Goal: Task Accomplishment & Management: Use online tool/utility

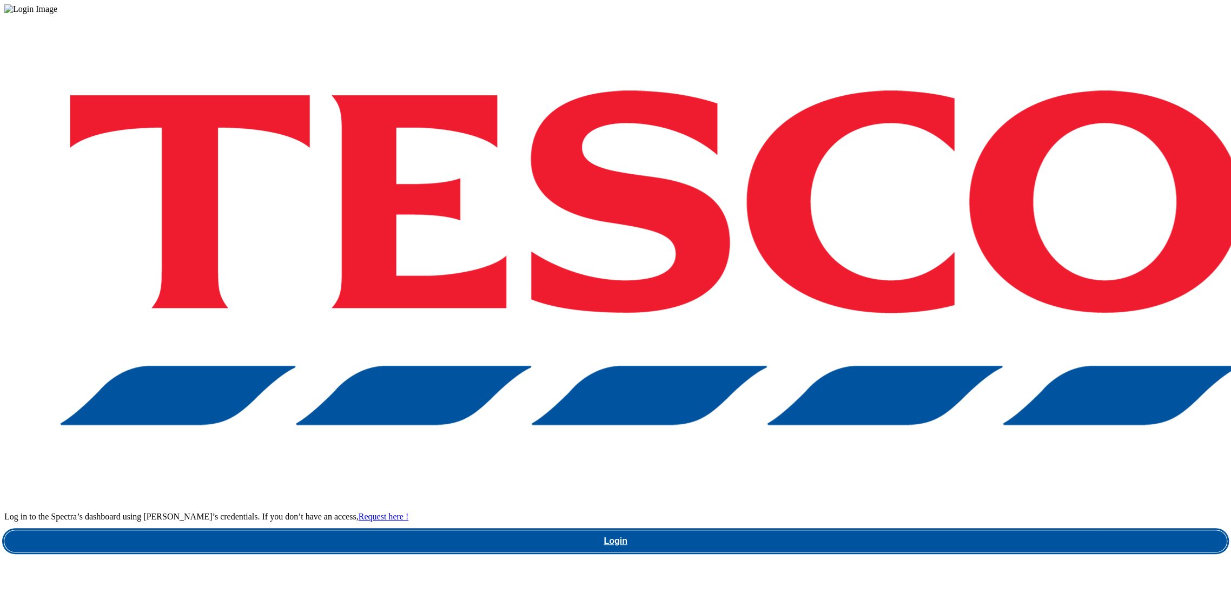
click at [908, 530] on link "Login" at bounding box center [615, 541] width 1223 height 22
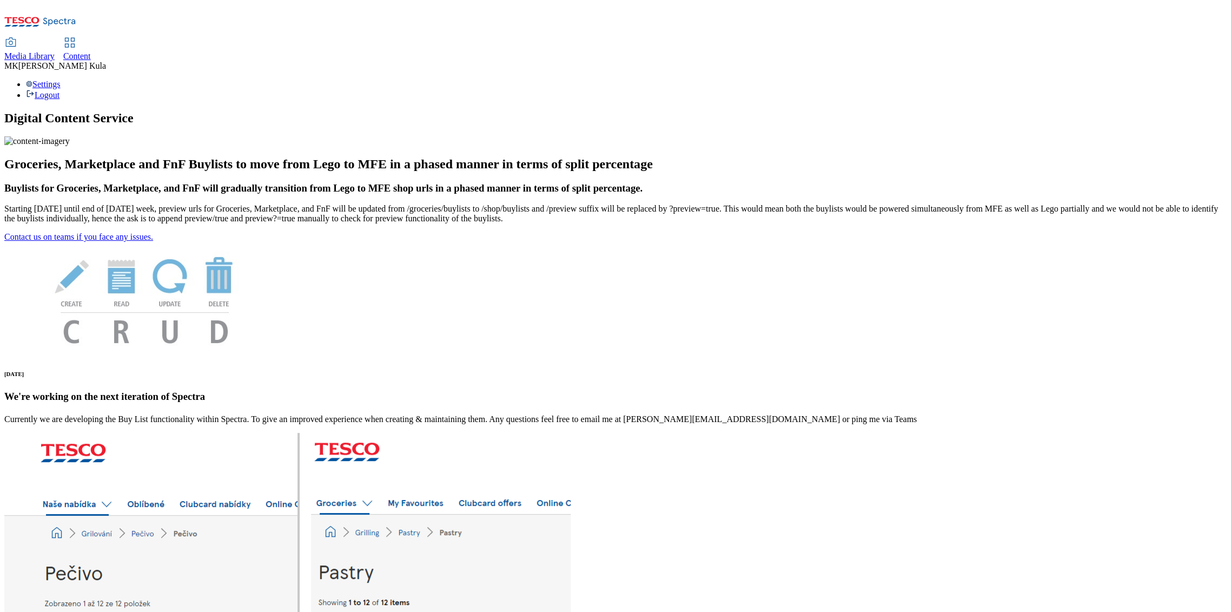
click at [91, 51] on div "Content" at bounding box center [77, 56] width 28 height 10
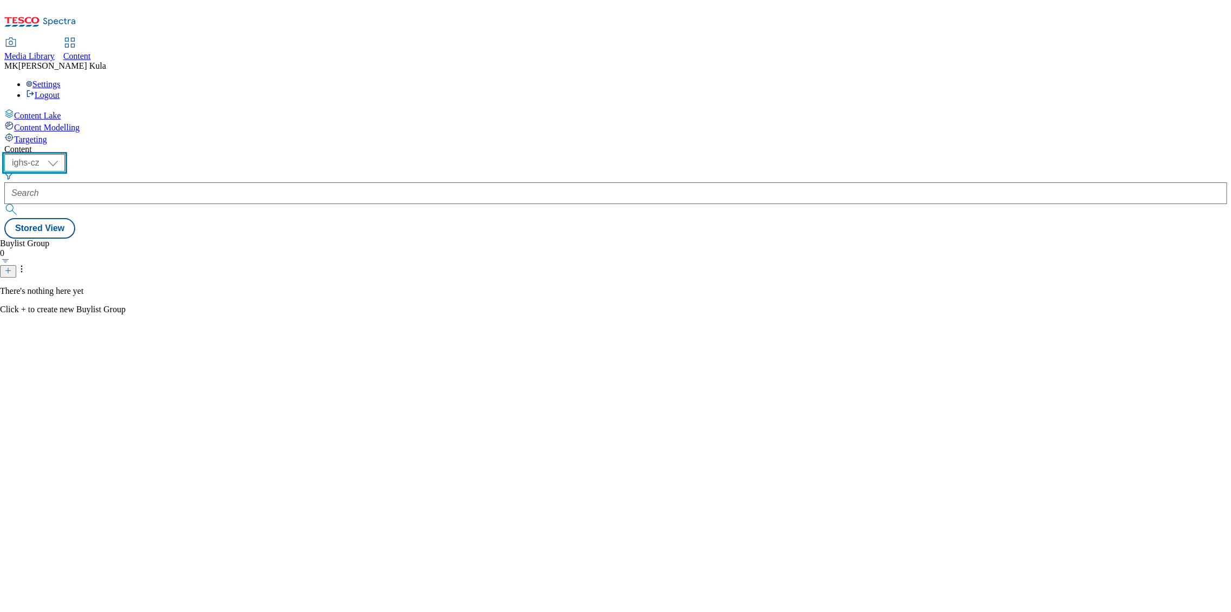
click at [65, 154] on select "ighs-cz ighs-hu ighs-sk" at bounding box center [34, 162] width 61 height 17
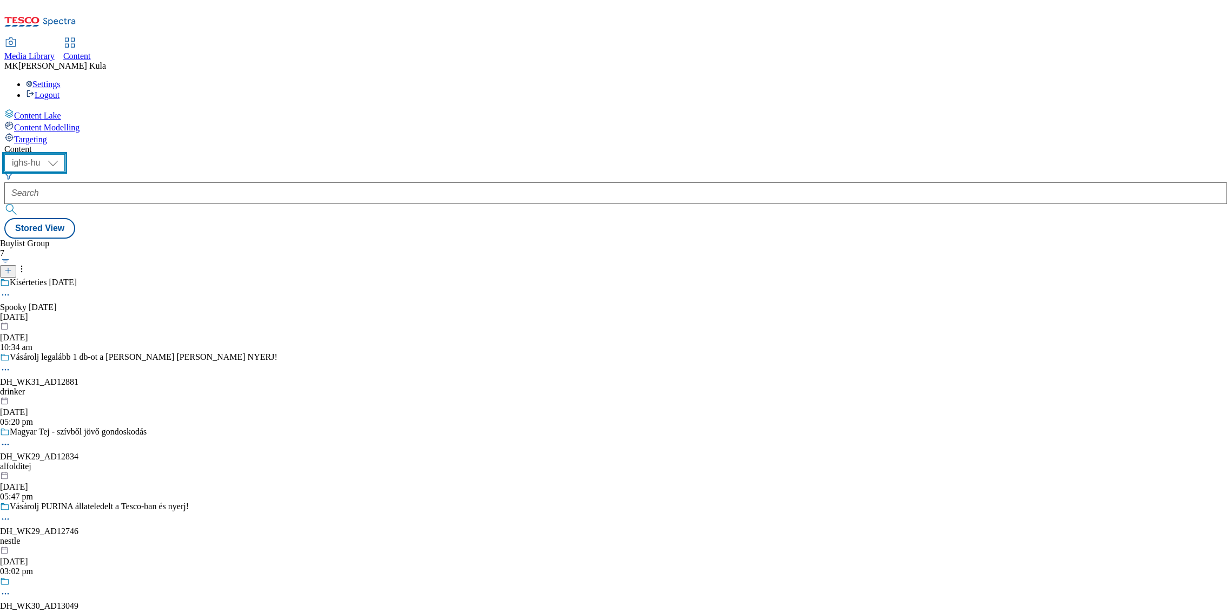
click at [65, 154] on select "ighs-cz ighs-hu ighs-sk" at bounding box center [34, 162] width 61 height 17
click at [196, 239] on div "Buylist Group" at bounding box center [139, 244] width 278 height 10
click at [65, 154] on select "ighs-cz ighs-hu ighs-sk" at bounding box center [34, 162] width 61 height 17
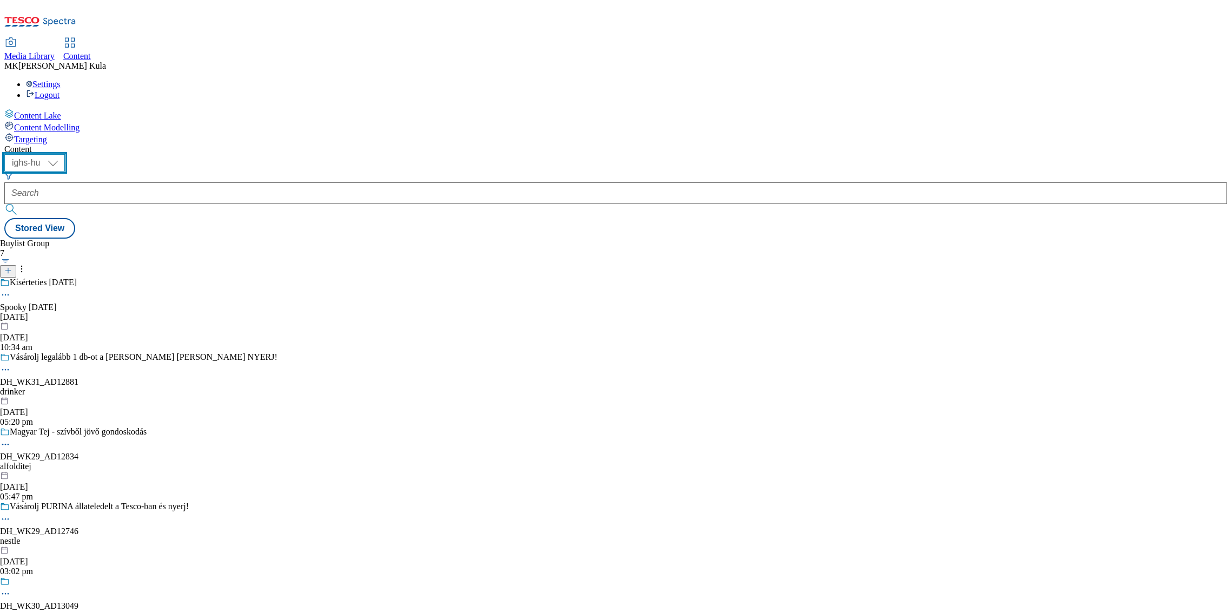
click at [65, 154] on select "ighs-cz ighs-hu ighs-sk" at bounding box center [34, 162] width 61 height 17
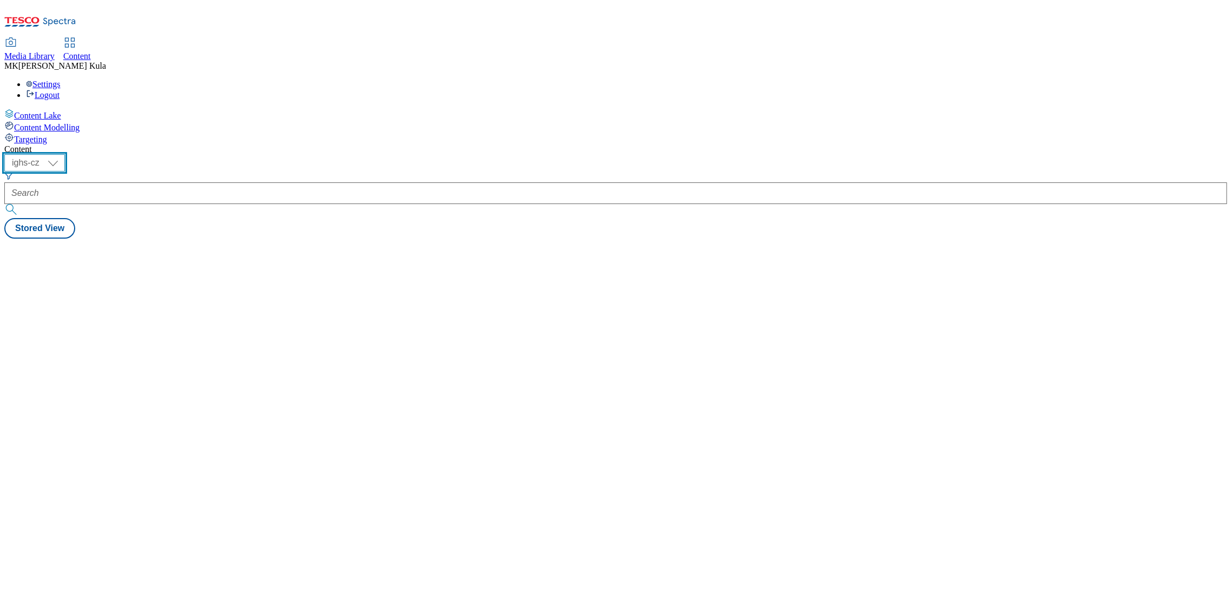
drag, startPoint x: 180, startPoint y: 88, endPoint x: 183, endPoint y: 93, distance: 5.6
click at [65, 154] on select "ighs-cz ighs-hu ighs-sk" at bounding box center [34, 162] width 61 height 17
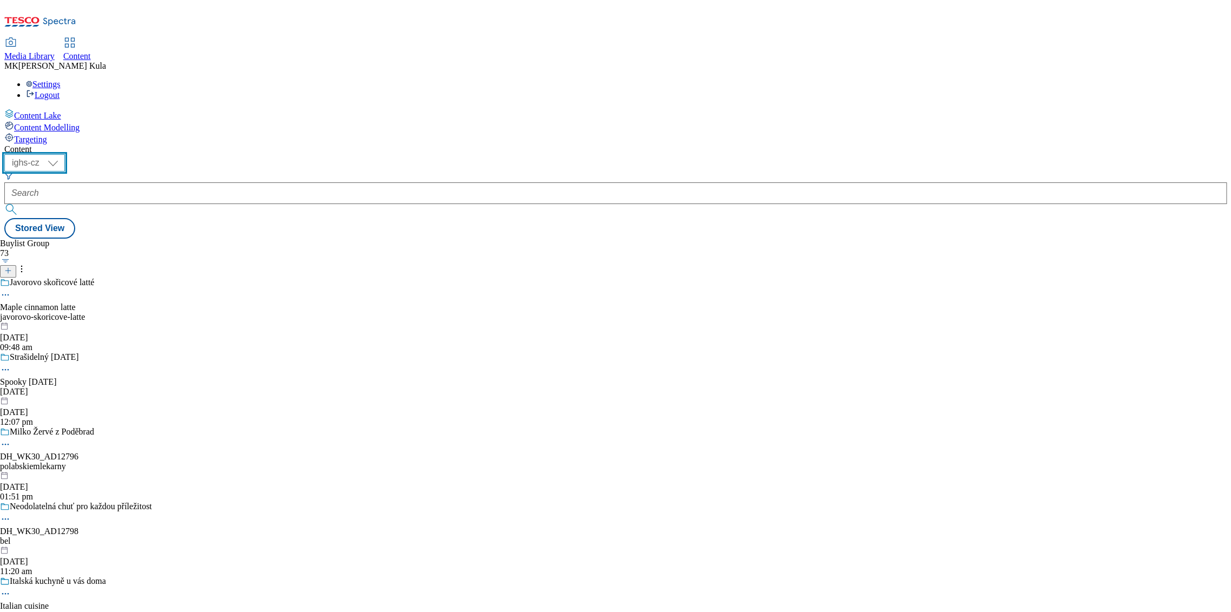
select select "ighs-hu"
click at [65, 154] on select "ighs-cz ighs-hu ighs-sk" at bounding box center [34, 162] width 61 height 17
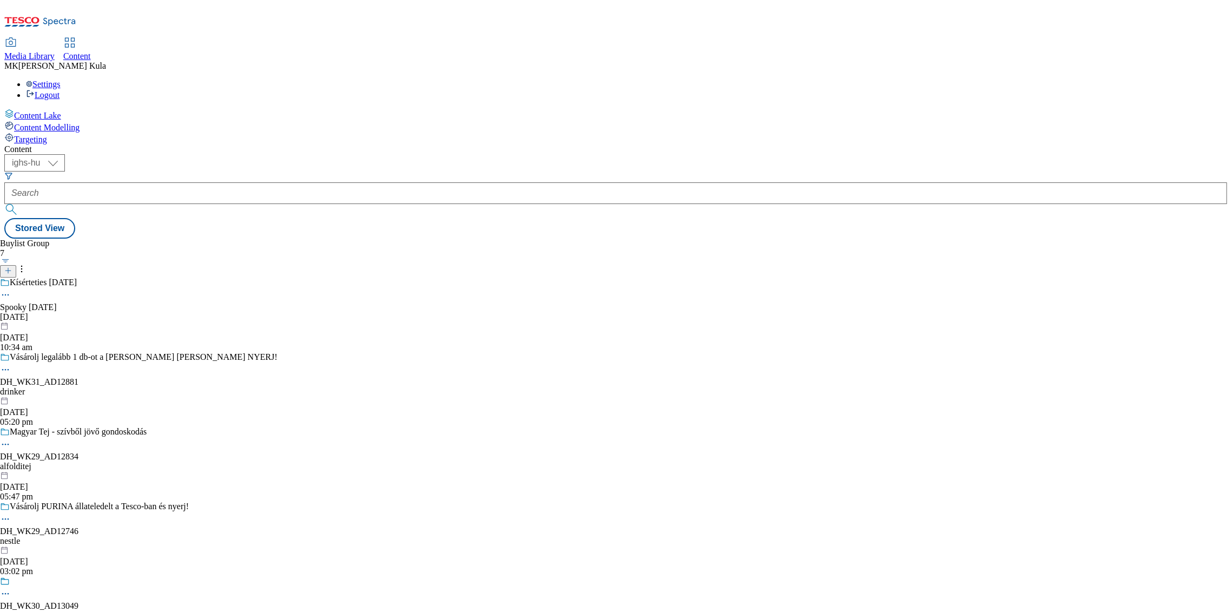
click at [260, 387] on div "drinker" at bounding box center [139, 392] width 278 height 10
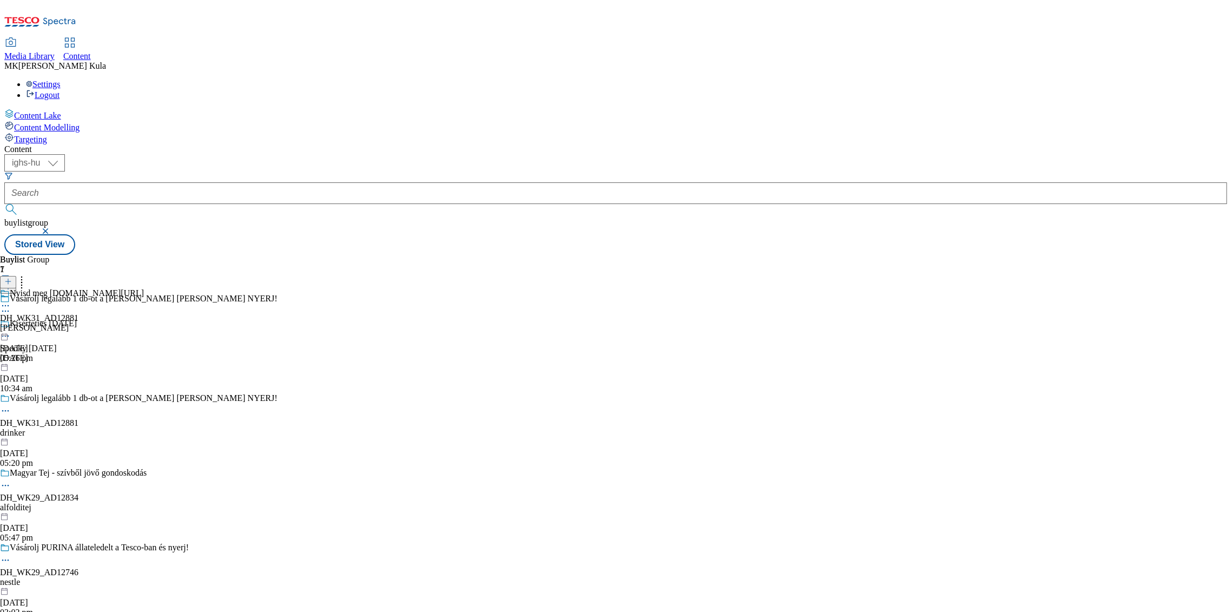
click at [144, 323] on div "[PERSON_NAME]" at bounding box center [72, 328] width 144 height 10
click at [11, 325] on icon at bounding box center [5, 330] width 11 height 11
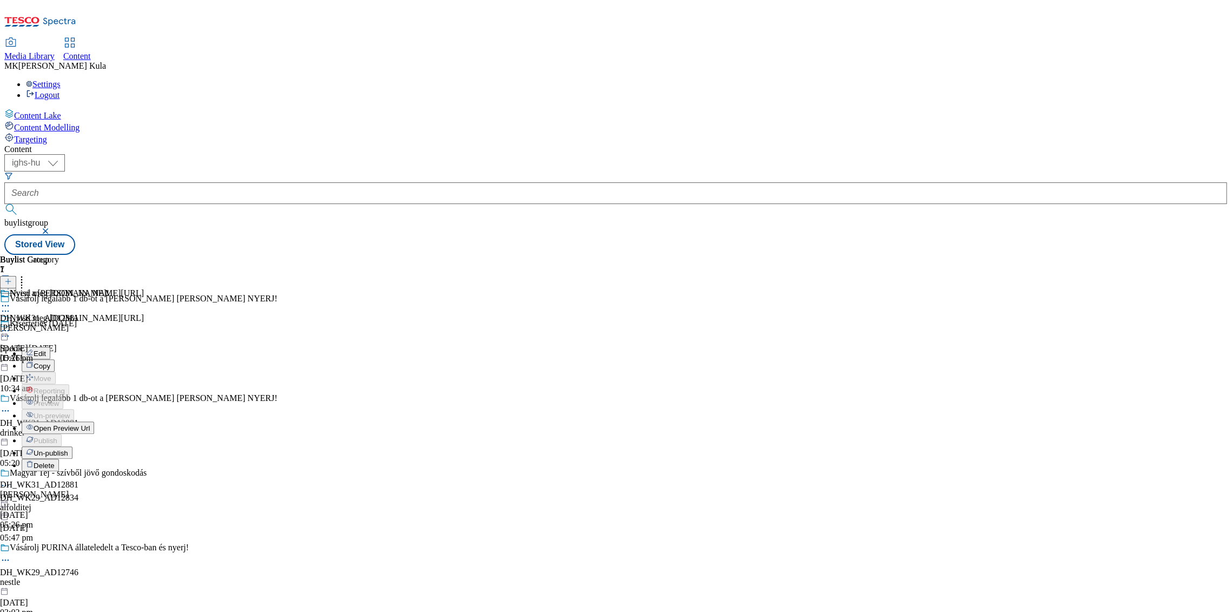
click at [50, 347] on button "Edit" at bounding box center [36, 353] width 29 height 12
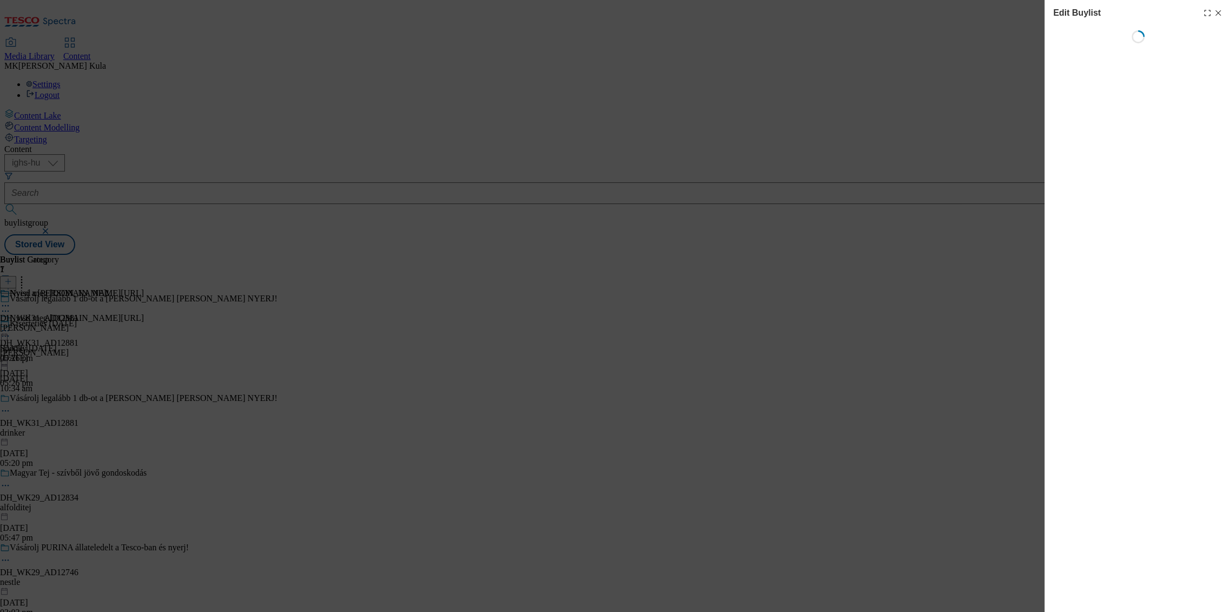
select select "evergreen"
select select "dunnhumby"
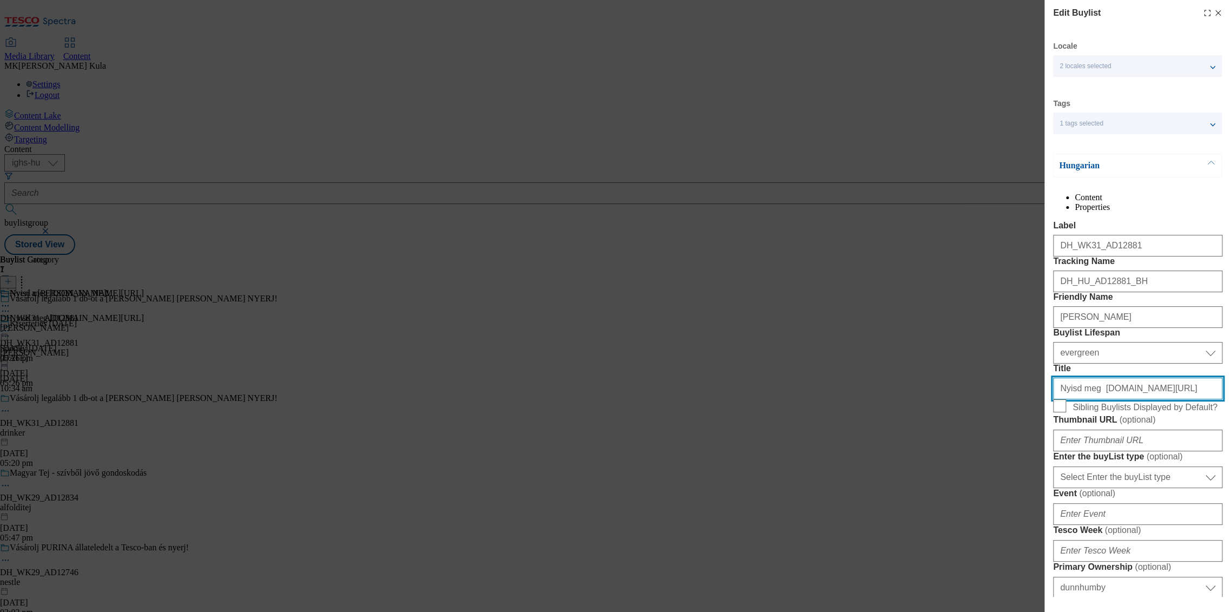
drag, startPoint x: 1092, startPoint y: 494, endPoint x: 1104, endPoint y: 491, distance: 11.7
click at [1092, 399] on input "Nyisd meg [DOMAIN_NAME][URL]" at bounding box center [1137, 389] width 169 height 22
drag, startPoint x: 1093, startPoint y: 483, endPoint x: 1232, endPoint y: 489, distance: 139.2
click at [1231, 259] on html "Icons icon_account icon_add icon_backward_link icon_basket icon_benefits icon_c…" at bounding box center [615, 129] width 1231 height 259
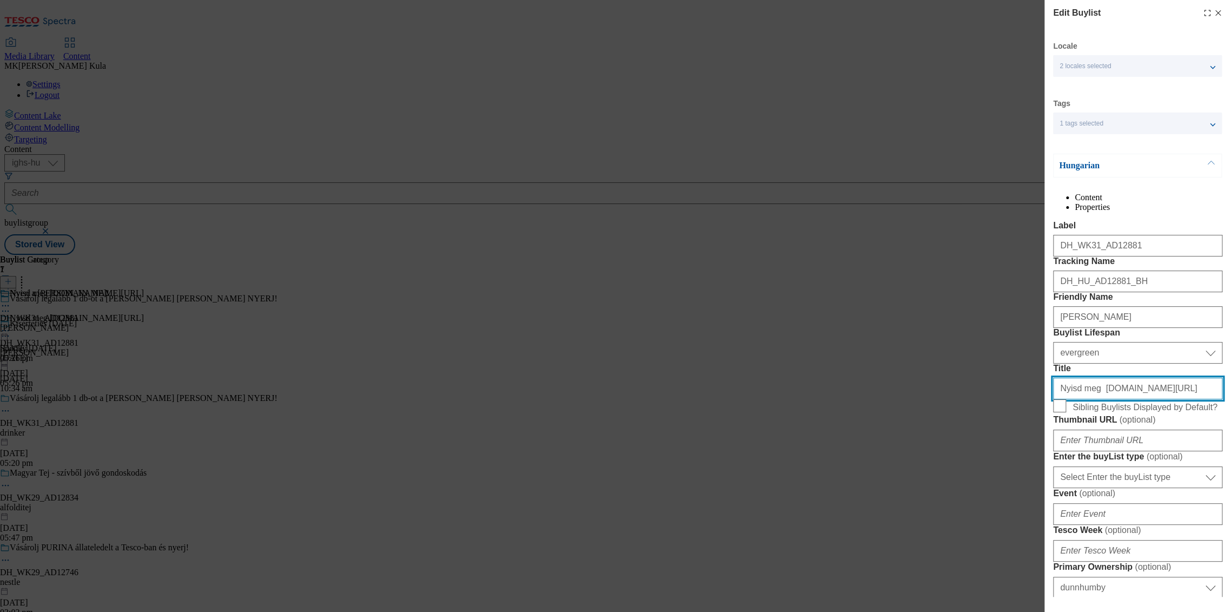
paste input "nicolausvodka"
type input "Nyisd meg [DOMAIN_NAME][URL]"
click at [1129, 159] on div "Hungarian" at bounding box center [1137, 166] width 169 height 24
click at [1177, 161] on div "Hungarian" at bounding box center [1137, 166] width 169 height 24
click at [1208, 165] on button "Modal" at bounding box center [1211, 165] width 21 height 23
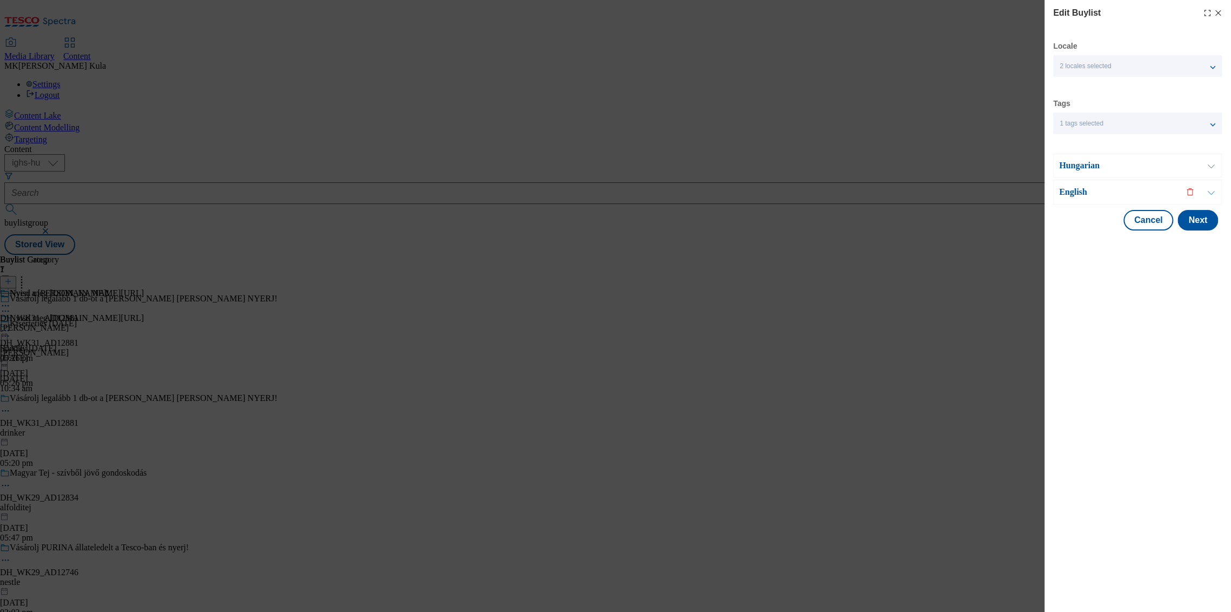
scroll to position [0, 0]
click at [1122, 192] on p "English" at bounding box center [1116, 192] width 114 height 11
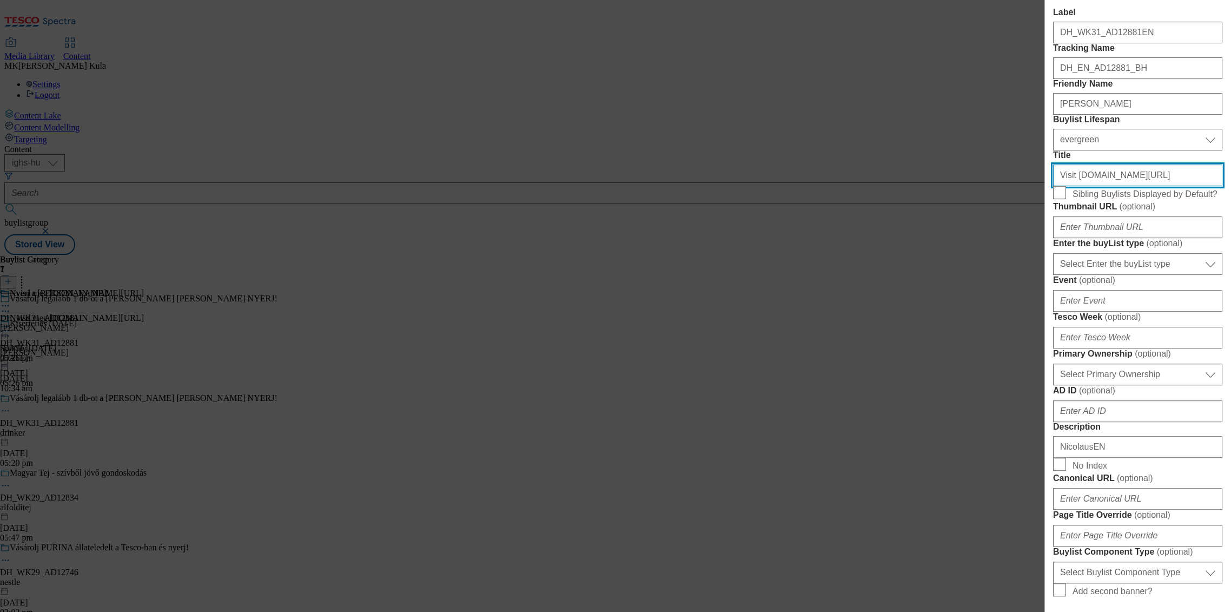
scroll to position [240, 1]
drag, startPoint x: 1074, startPoint y: 270, endPoint x: 1276, endPoint y: 274, distance: 201.3
click at [1231, 259] on html "Icons icon_account icon_add icon_backward_link icon_basket icon_benefits icon_c…" at bounding box center [615, 129] width 1231 height 259
paste input "nicolausvodka"
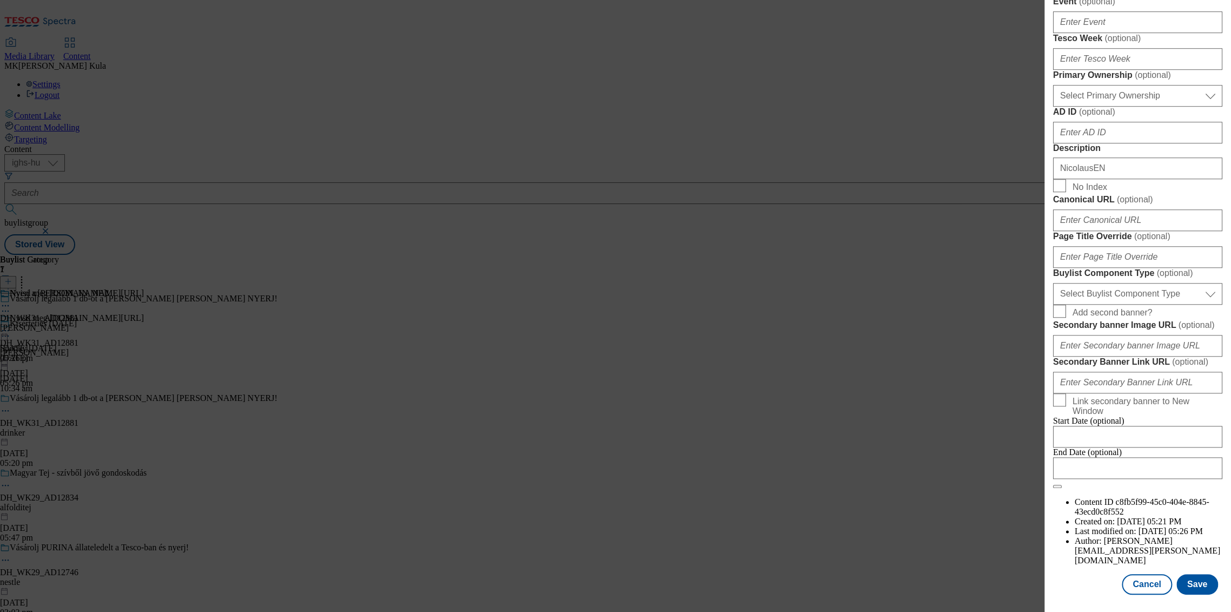
scroll to position [860, 1]
type input "Visit [DOMAIN_NAME][URL]"
click at [1190, 577] on button "Save" at bounding box center [1198, 584] width 42 height 21
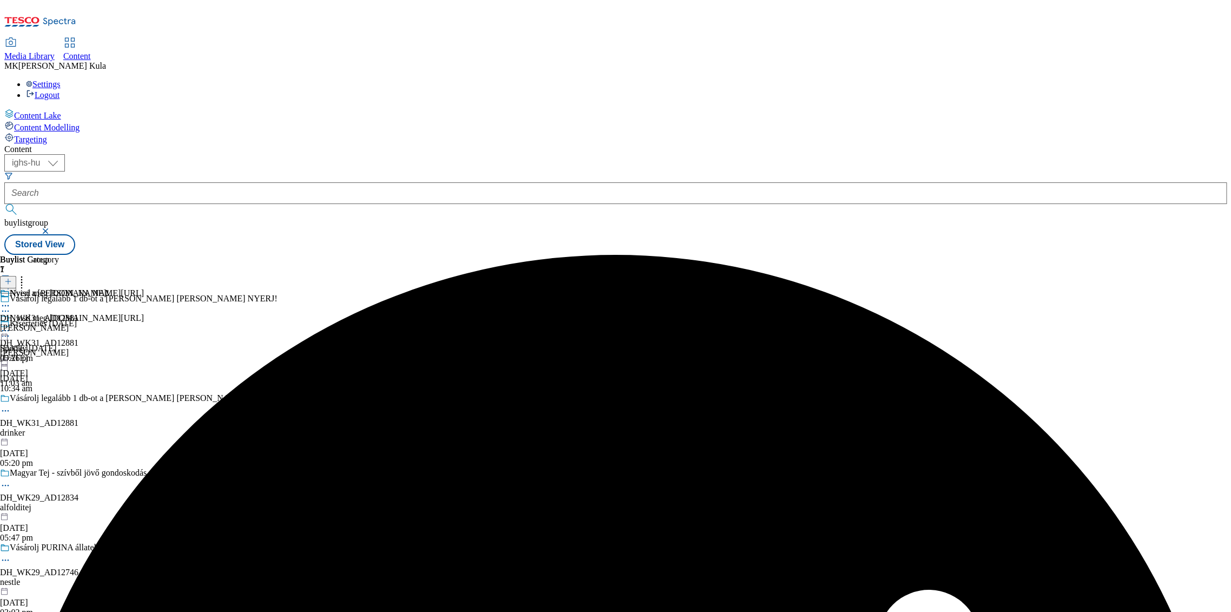
click at [11, 325] on icon at bounding box center [5, 330] width 11 height 11
click at [144, 397] on li "Preview" at bounding box center [83, 403] width 122 height 12
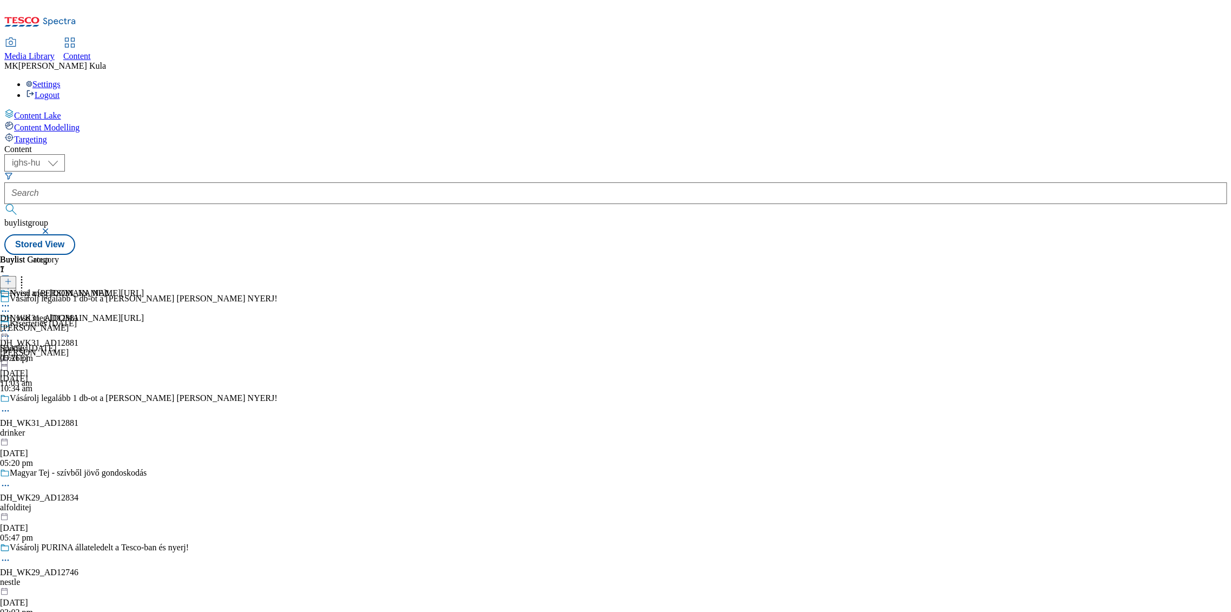
click at [11, 325] on icon at bounding box center [5, 330] width 11 height 11
click at [63, 397] on button "Preview" at bounding box center [43, 403] width 42 height 12
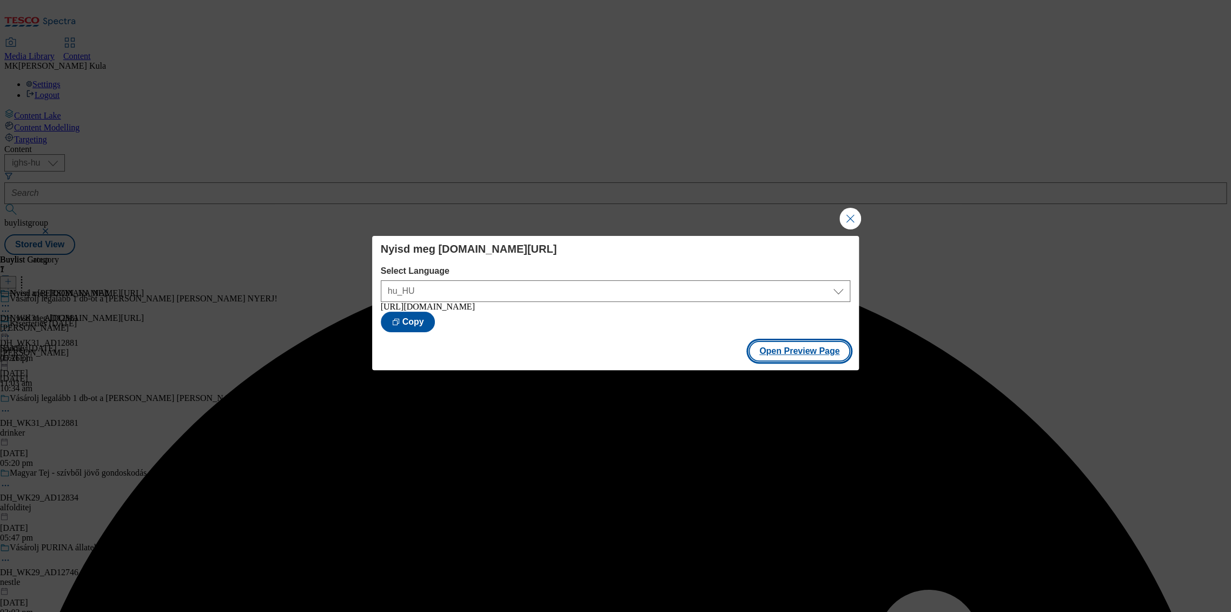
click at [826, 358] on button "Open Preview Page" at bounding box center [800, 351] width 102 height 21
click at [850, 216] on button "Close Modal" at bounding box center [851, 219] width 22 height 22
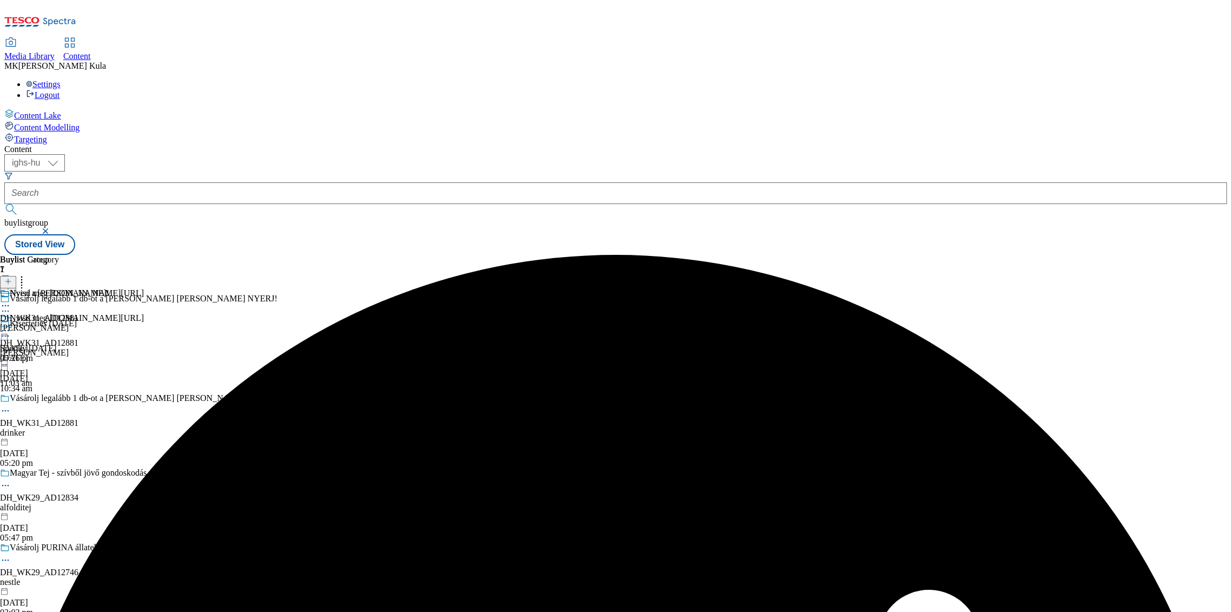
click at [11, 325] on icon at bounding box center [5, 330] width 11 height 11
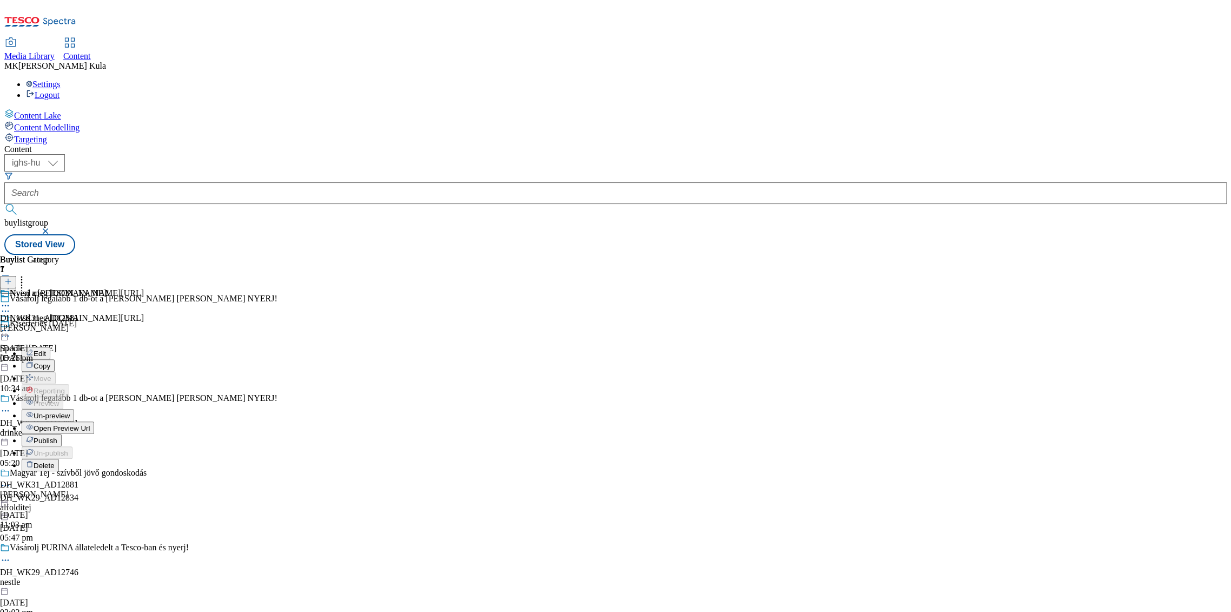
click at [57, 437] on span "Publish" at bounding box center [46, 441] width 24 height 8
